Goal: Navigation & Orientation: Find specific page/section

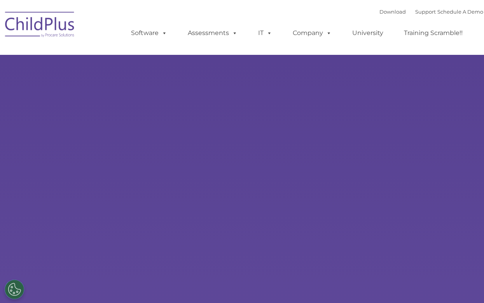
select select "MEDIUM"
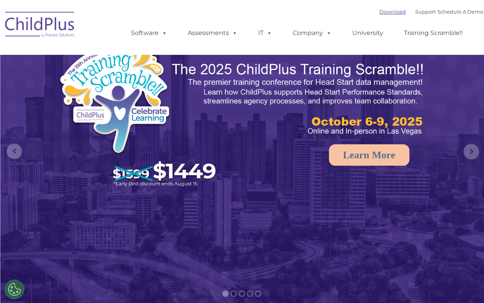
click at [379, 14] on link "Download" at bounding box center [392, 12] width 26 height 6
click at [386, 12] on link "Download" at bounding box center [392, 12] width 26 height 6
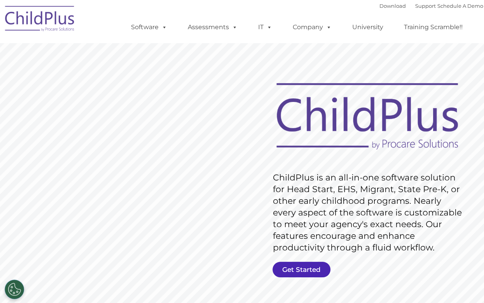
click at [296, 269] on link "Get Started" at bounding box center [301, 270] width 58 height 16
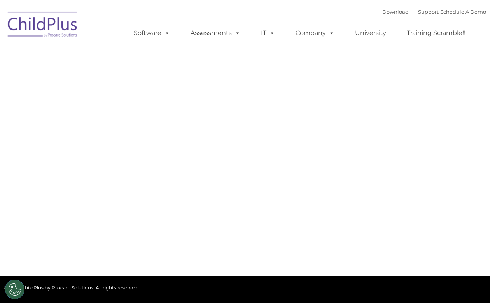
type input ""
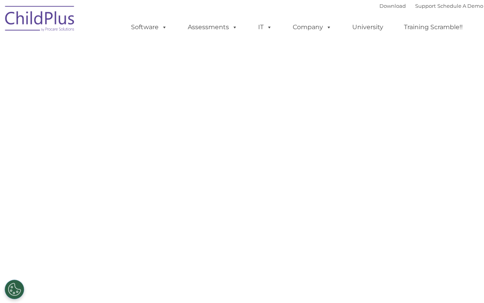
select select "MEDIUM"
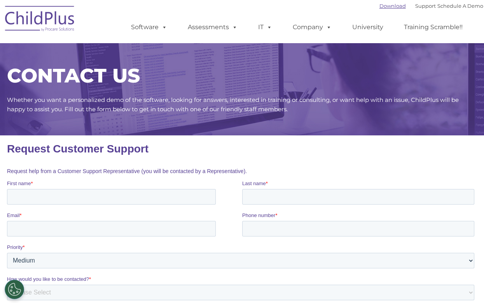
click at [379, 8] on link "Download" at bounding box center [392, 6] width 26 height 6
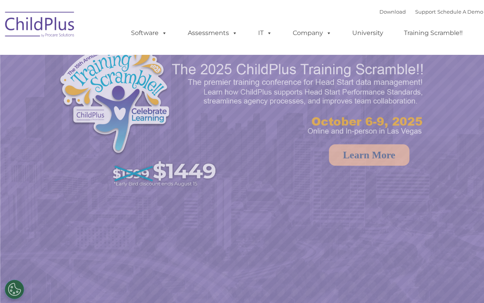
select select "MEDIUM"
